Goal: Task Accomplishment & Management: Use online tool/utility

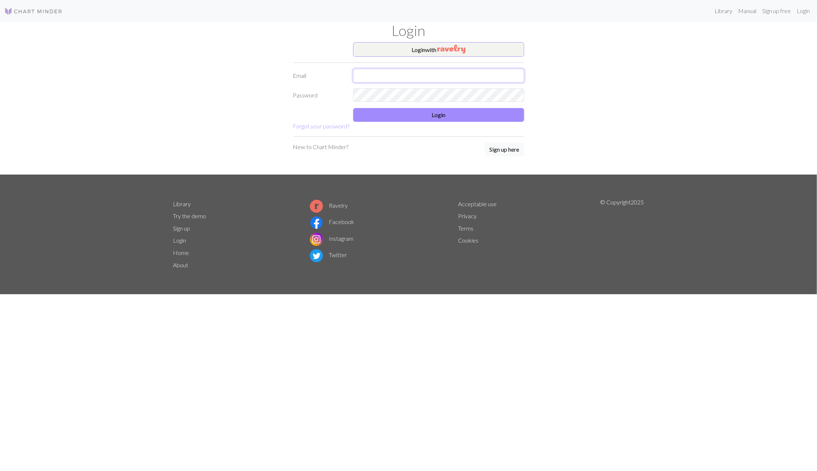
click at [449, 70] on input "text" at bounding box center [438, 76] width 171 height 14
type input "[EMAIL_ADDRESS][DOMAIN_NAME]"
click at [516, 117] on button "Login" at bounding box center [438, 115] width 171 height 14
click at [451, 117] on button "Login" at bounding box center [438, 115] width 171 height 14
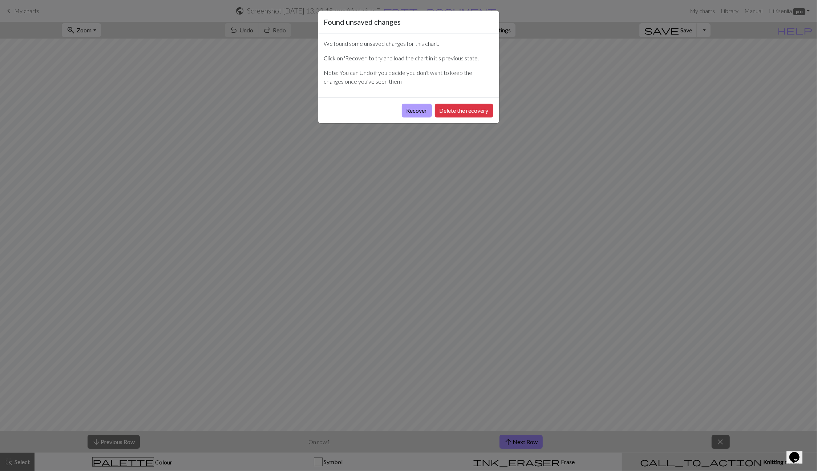
click at [422, 113] on button "Recover" at bounding box center [417, 111] width 30 height 14
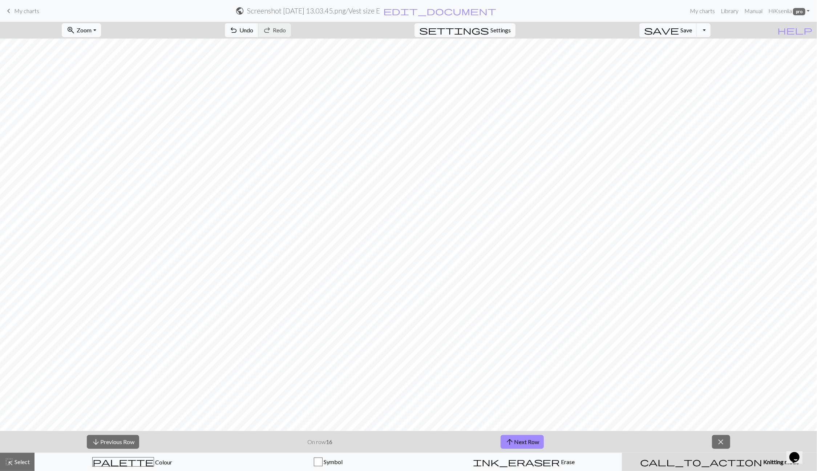
click at [91, 27] on span "Zoom" at bounding box center [84, 30] width 15 height 7
click at [105, 55] on button "Fit width" at bounding box center [91, 58] width 57 height 12
click at [523, 442] on button "arrow_upward Next Row" at bounding box center [522, 442] width 43 height 14
click at [517, 449] on div "arrow_downward Previous Row On row 17 arrow_upward Next Row close" at bounding box center [408, 442] width 817 height 22
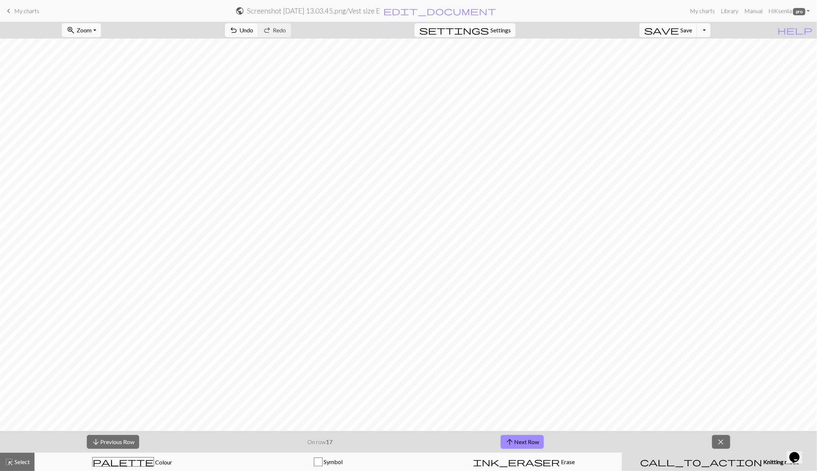
click at [517, 449] on div "arrow_downward Previous Row On row 17 arrow_upward Next Row close" at bounding box center [408, 442] width 817 height 22
click at [519, 445] on button "arrow_upward Next Row" at bounding box center [522, 442] width 43 height 14
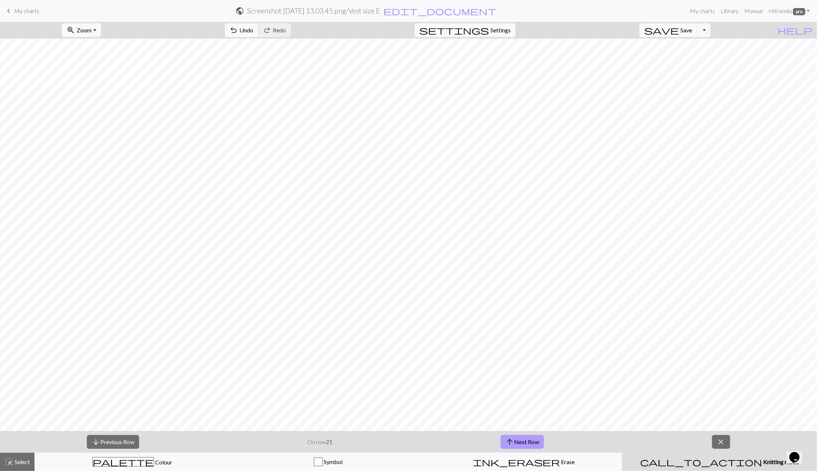
click at [519, 445] on button "arrow_upward Next Row" at bounding box center [522, 442] width 43 height 14
